Goal: Information Seeking & Learning: Check status

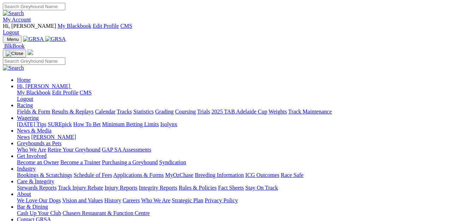
click at [33, 102] on link "Racing" at bounding box center [25, 105] width 16 height 6
click at [28, 109] on link "Fields & Form" at bounding box center [33, 112] width 33 height 6
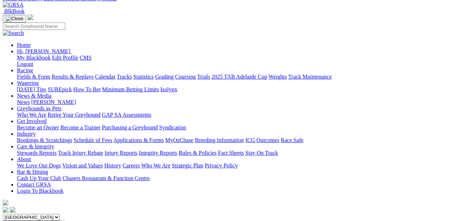
scroll to position [35, 0]
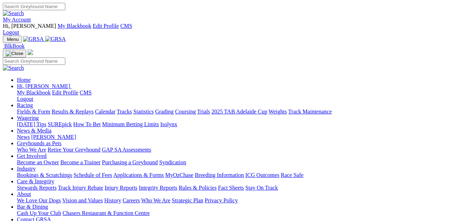
click at [54, 178] on link "Care & Integrity" at bounding box center [35, 181] width 37 height 6
click at [177, 185] on link "Integrity Reports" at bounding box center [158, 188] width 38 height 6
